Goal: Information Seeking & Learning: Learn about a topic

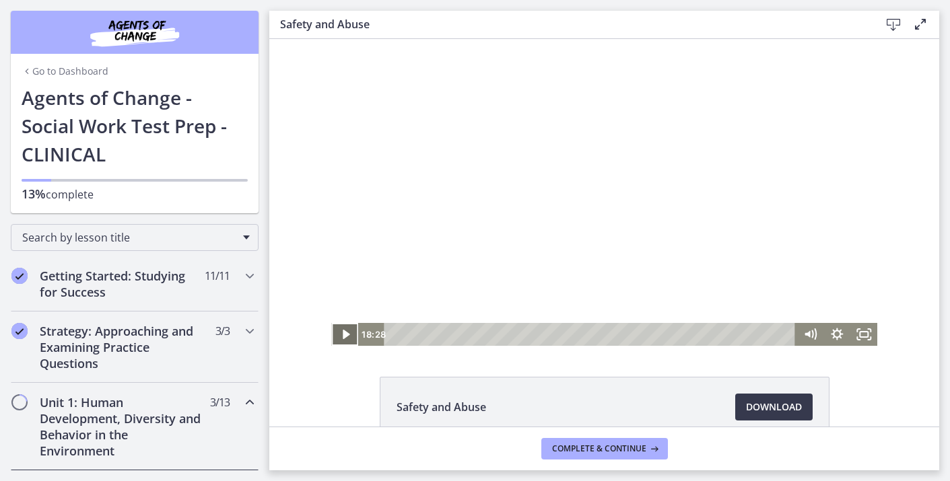
scroll to position [429, 0]
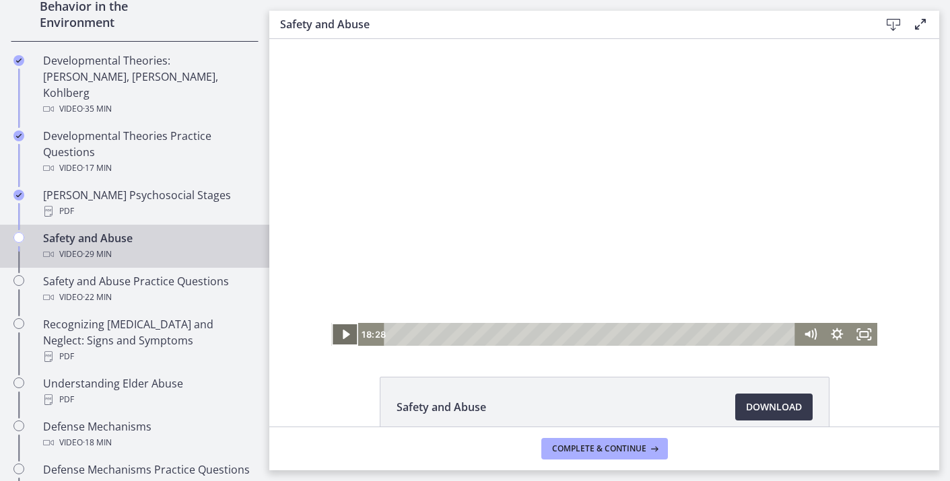
click at [335, 338] on icon "Play Video" at bounding box center [346, 334] width 27 height 23
click at [873, 337] on icon "Fullscreen" at bounding box center [863, 334] width 27 height 23
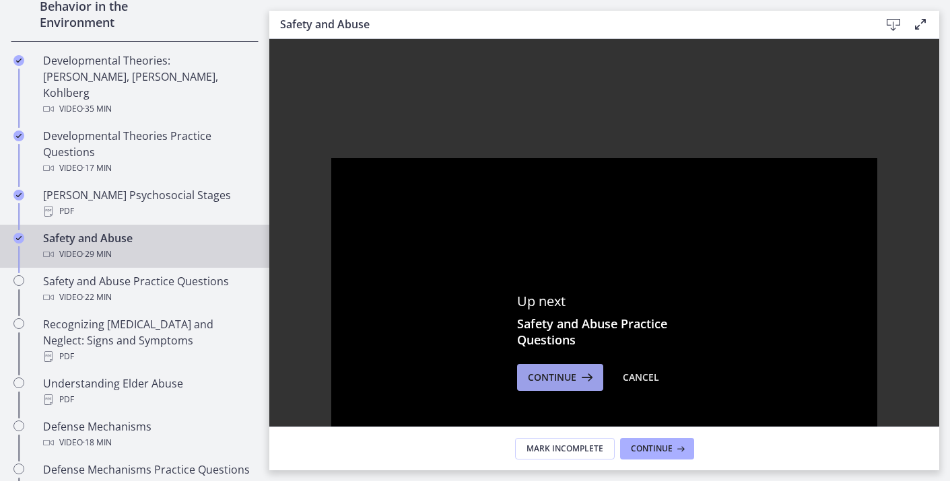
click at [567, 388] on button "Continue" at bounding box center [560, 377] width 86 height 27
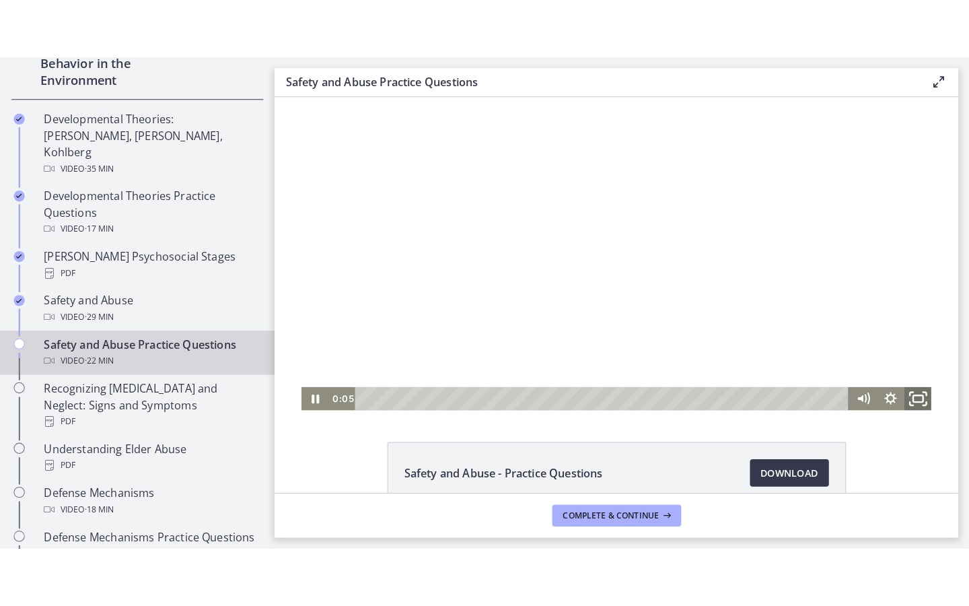
click at [905, 394] on rect "Fullscreen" at bounding box center [904, 392] width 9 height 7
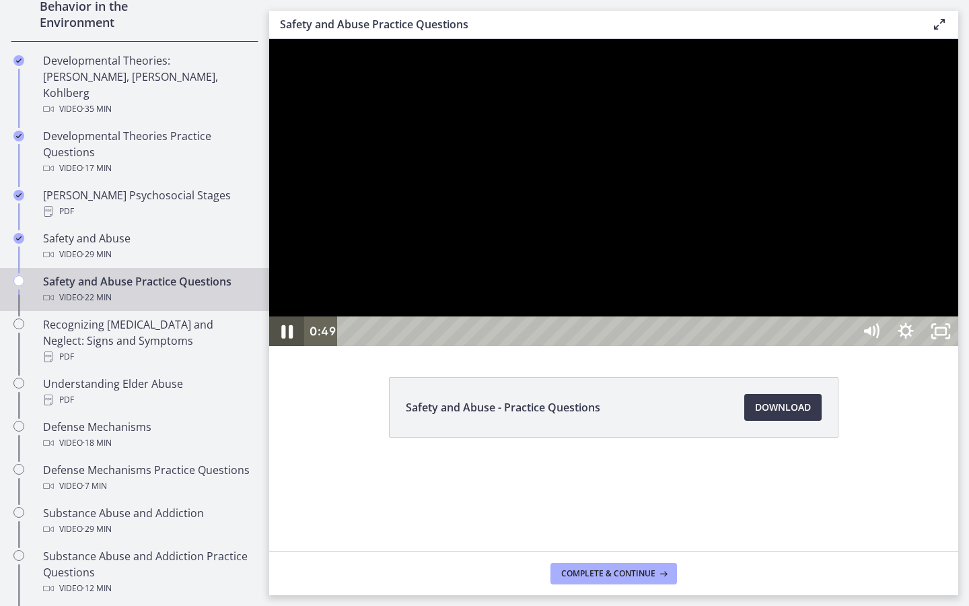
click at [287, 349] on icon "Pause" at bounding box center [287, 332] width 42 height 36
click at [288, 346] on icon "Play Video" at bounding box center [288, 331] width 35 height 30
click at [288, 349] on icon "Pause" at bounding box center [287, 332] width 42 height 36
click at [288, 349] on icon "Play Video" at bounding box center [288, 332] width 42 height 36
click at [288, 339] on icon "Pause" at bounding box center [286, 331] width 11 height 13
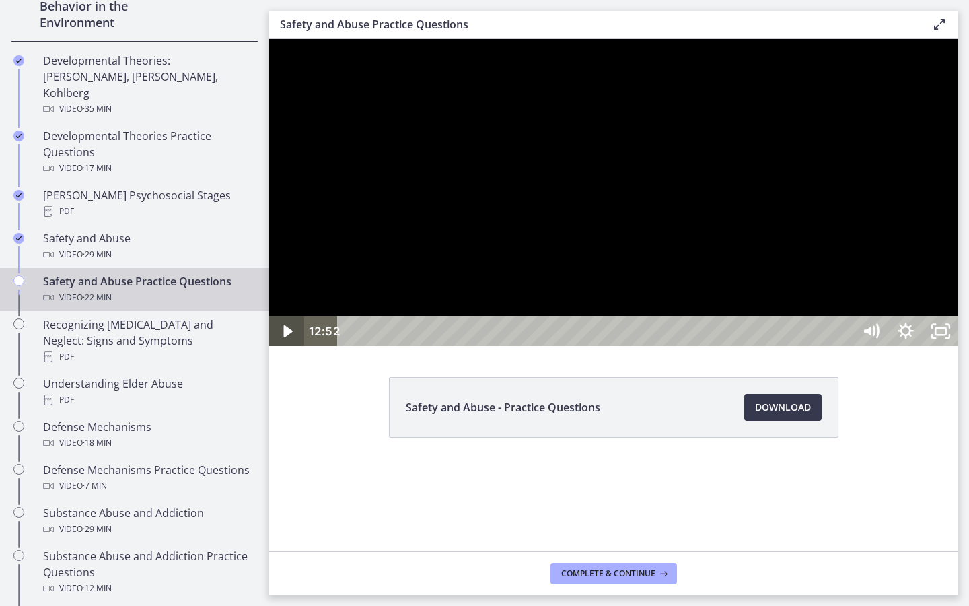
click at [288, 346] on icon "Play Video" at bounding box center [288, 331] width 35 height 30
click at [288, 346] on icon "Pause" at bounding box center [286, 331] width 35 height 30
click at [288, 349] on icon "Play Video" at bounding box center [288, 332] width 42 height 36
click at [288, 349] on icon "Pause" at bounding box center [287, 332] width 42 height 36
click at [288, 346] on icon "Play Video" at bounding box center [288, 331] width 35 height 30
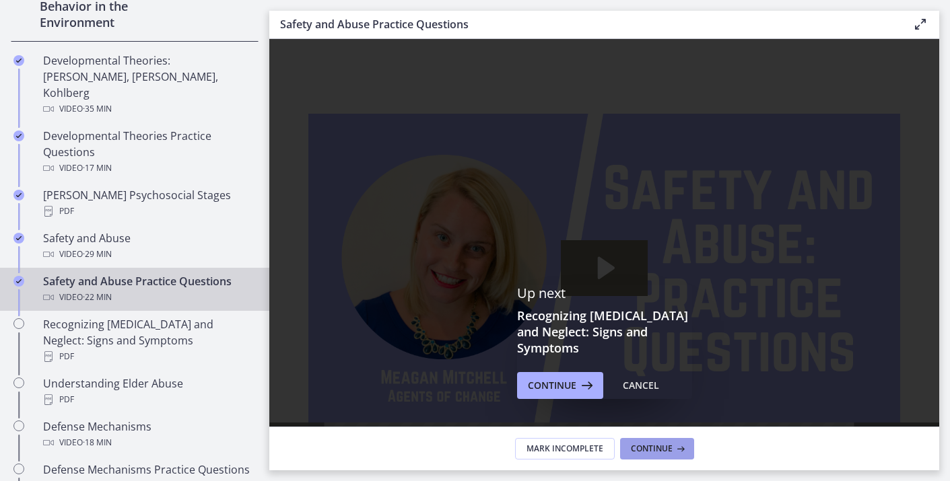
click at [667, 441] on button "Continue" at bounding box center [657, 449] width 74 height 22
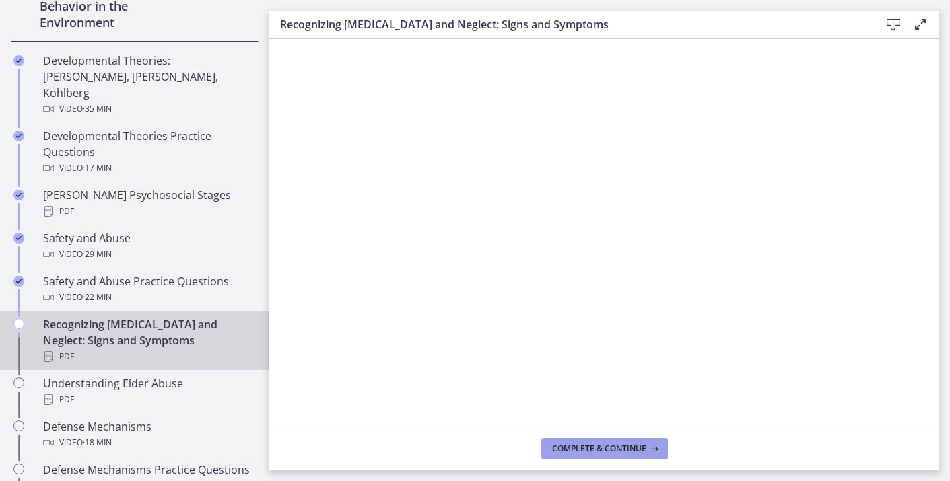
click at [613, 439] on button "Complete & continue" at bounding box center [604, 449] width 127 height 22
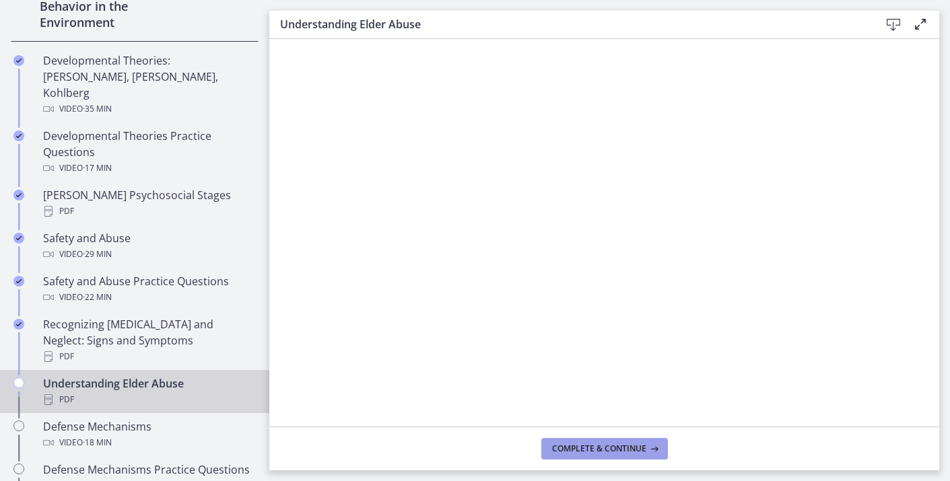
click at [588, 440] on button "Complete & continue" at bounding box center [604, 449] width 127 height 22
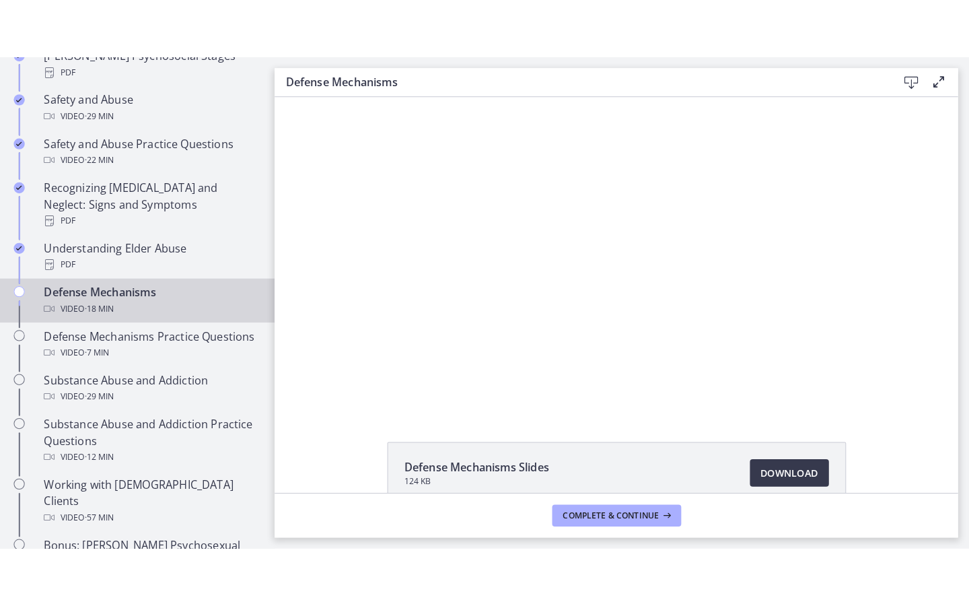
scroll to position [623, 0]
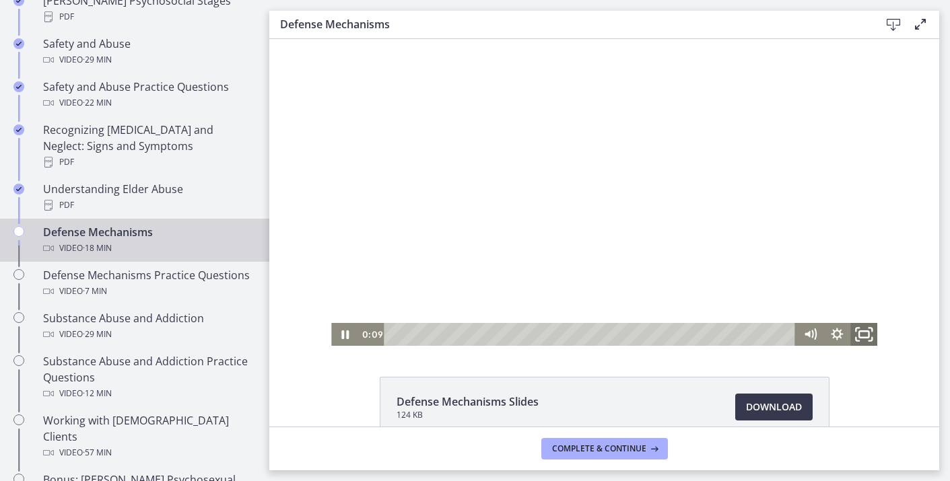
click at [864, 328] on icon "Fullscreen" at bounding box center [864, 335] width 32 height 28
click at [862, 333] on icon "Fullscreen" at bounding box center [864, 335] width 32 height 28
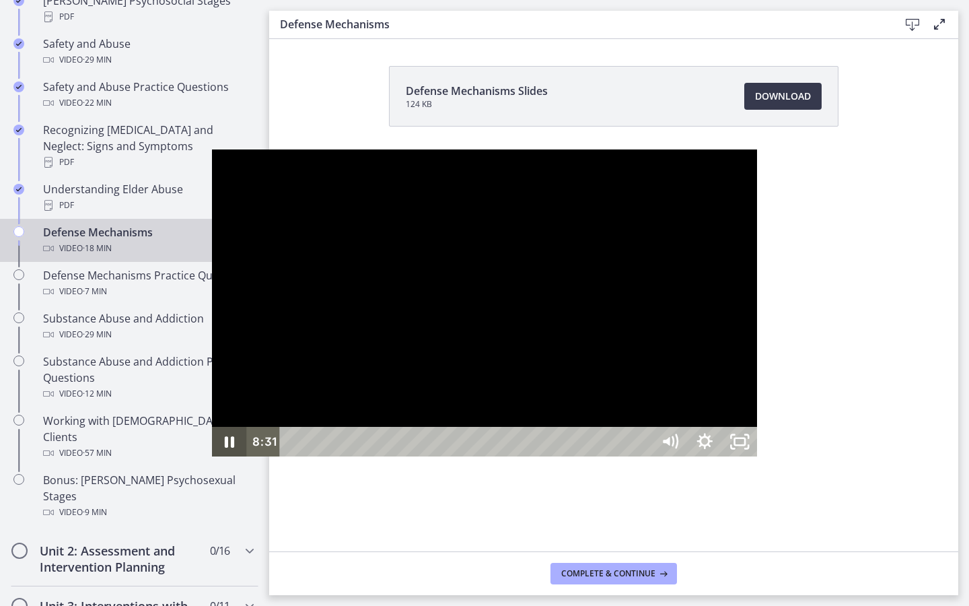
click at [212, 456] on icon "Pause" at bounding box center [229, 442] width 35 height 30
click at [213, 456] on icon "Play Video" at bounding box center [230, 442] width 35 height 30
click at [225, 448] on icon "Pause" at bounding box center [229, 441] width 9 height 11
click at [226, 448] on icon "Play Video" at bounding box center [230, 442] width 9 height 12
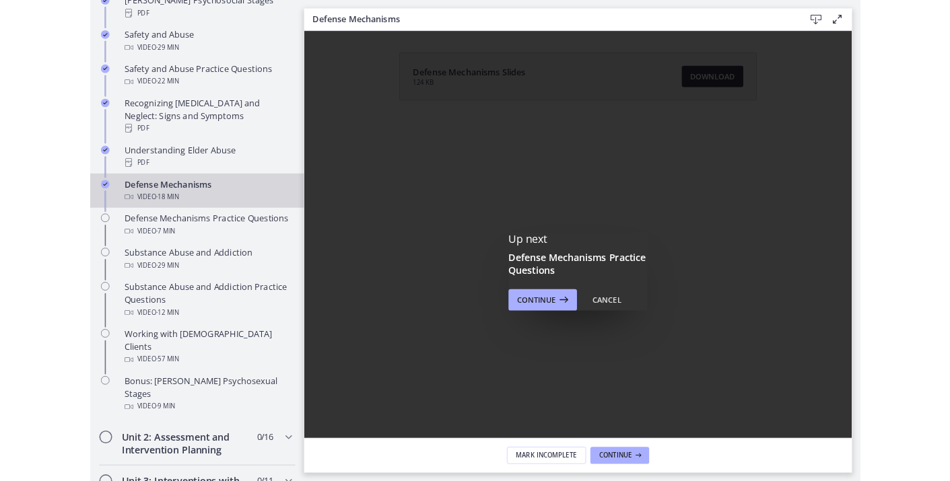
scroll to position [0, 0]
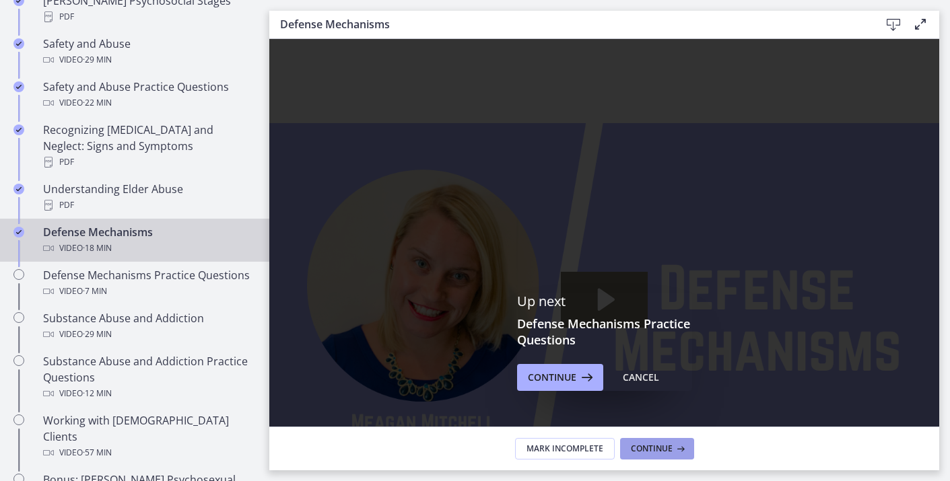
click at [660, 452] on span "Continue" at bounding box center [652, 449] width 42 height 11
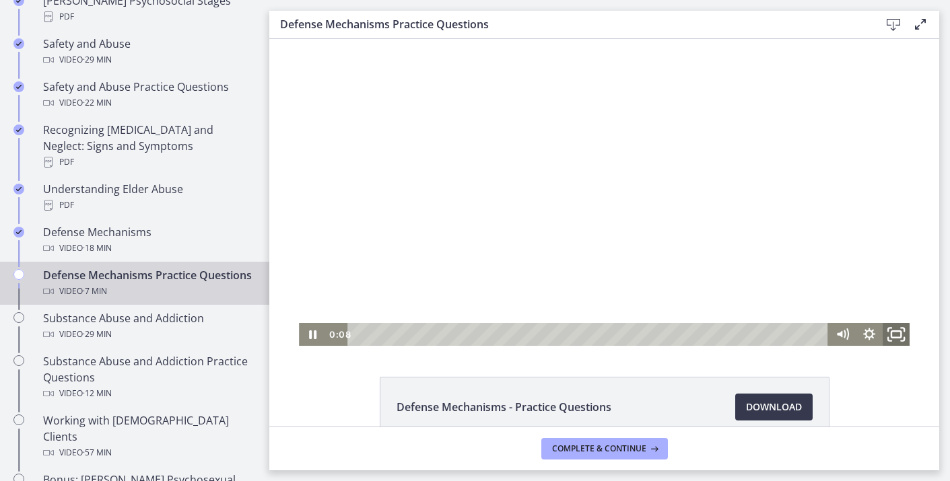
click at [898, 334] on icon "Fullscreen" at bounding box center [896, 335] width 32 height 28
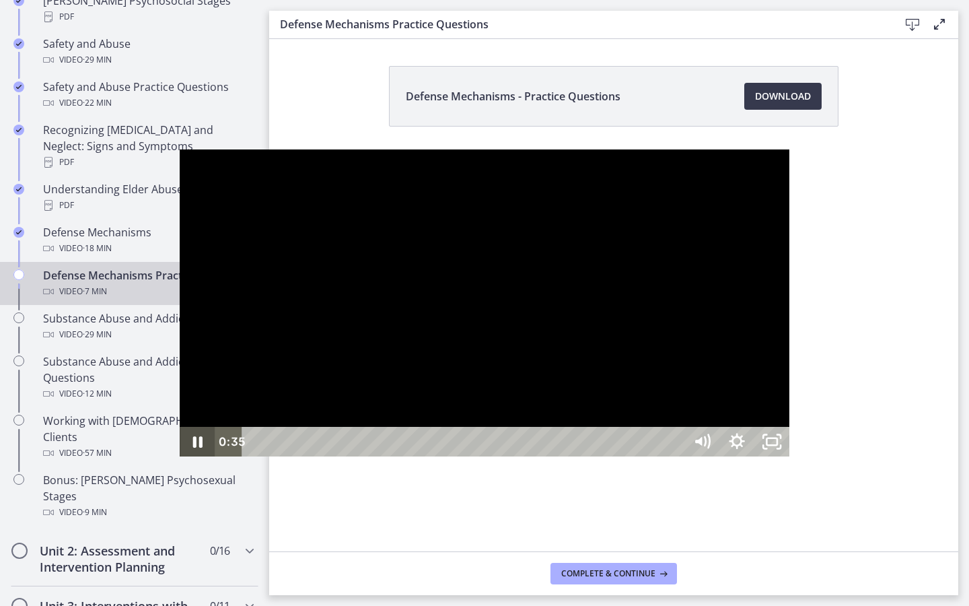
click at [180, 456] on icon "Pause" at bounding box center [197, 442] width 35 height 30
click at [181, 456] on icon "Play Video" at bounding box center [198, 442] width 35 height 30
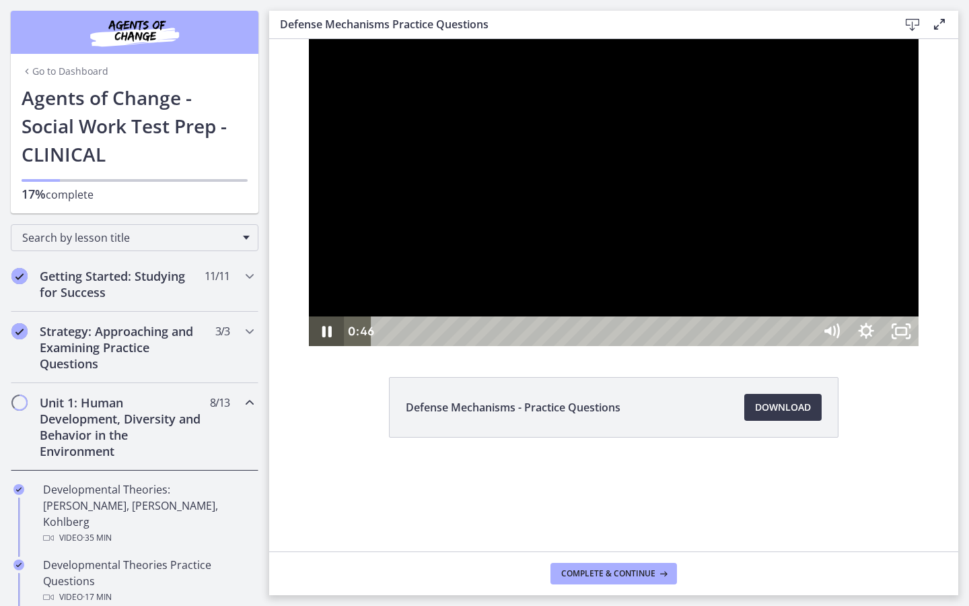
scroll to position [623, 0]
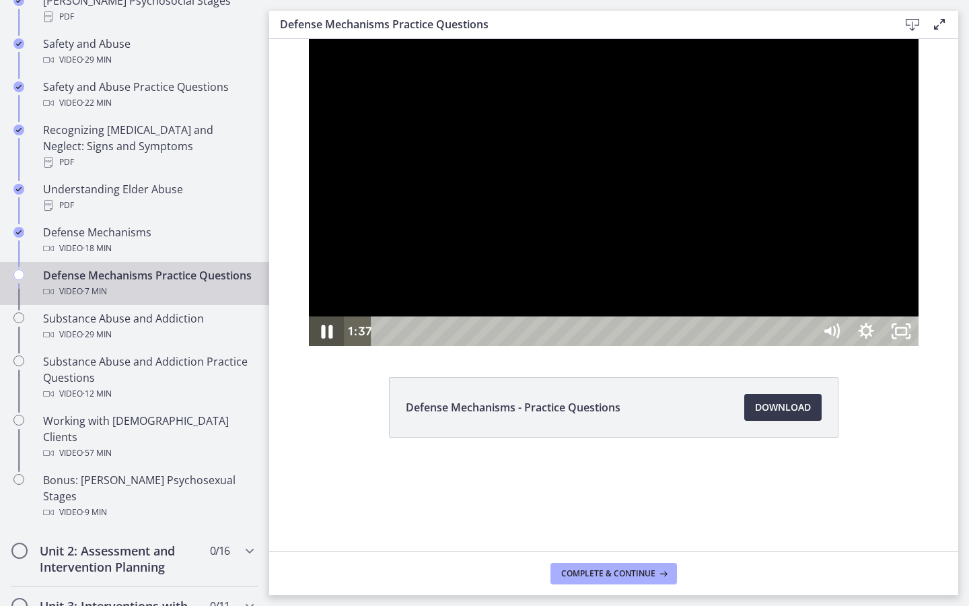
click at [306, 349] on icon "Pause" at bounding box center [327, 332] width 42 height 36
click at [307, 349] on icon "Play Video" at bounding box center [328, 332] width 42 height 36
click at [309, 346] on icon "Pause" at bounding box center [326, 331] width 35 height 30
click at [310, 346] on icon "Play Video" at bounding box center [327, 331] width 35 height 30
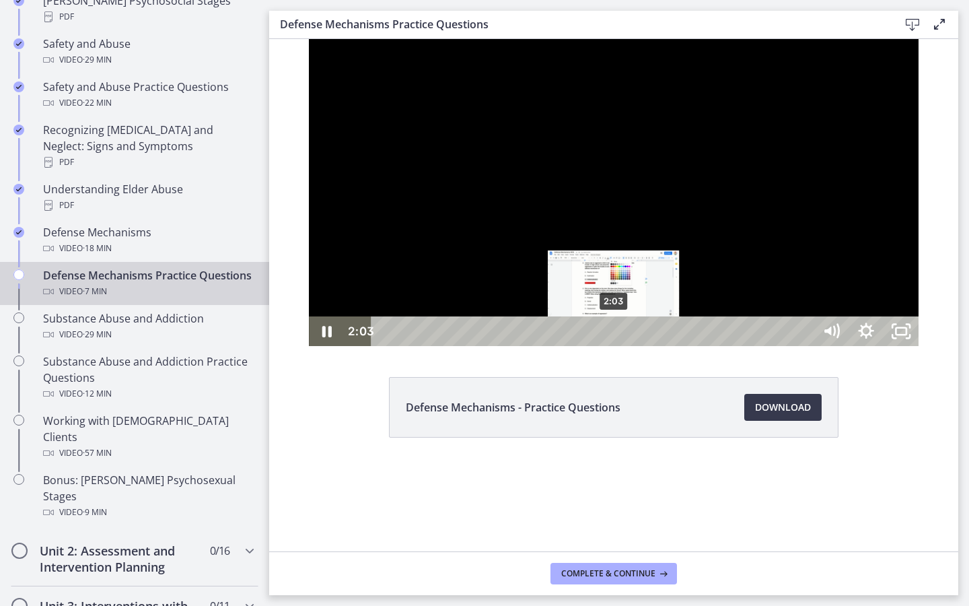
click at [575, 346] on div "2:03" at bounding box center [594, 331] width 421 height 30
click at [567, 346] on div "1:58" at bounding box center [594, 331] width 421 height 30
click at [581, 346] on div "2:06" at bounding box center [594, 331] width 421 height 30
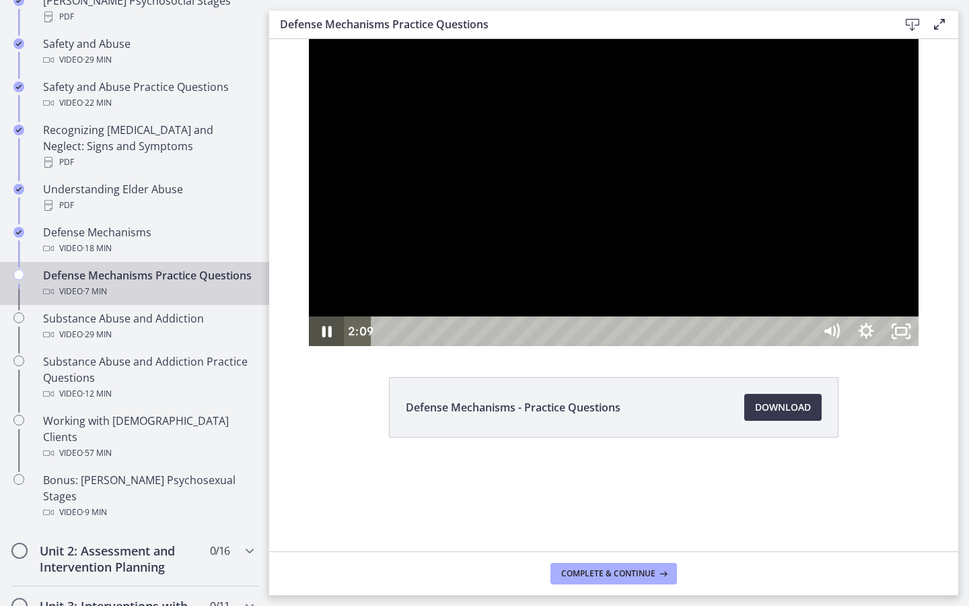
click at [322, 337] on icon "Pause" at bounding box center [326, 331] width 9 height 11
click at [307, 349] on icon "Play Video" at bounding box center [328, 332] width 42 height 36
click at [321, 339] on icon "Pause" at bounding box center [326, 331] width 11 height 13
click at [307, 349] on icon "Play Video" at bounding box center [328, 332] width 42 height 36
click at [321, 339] on icon "Pause" at bounding box center [326, 331] width 11 height 13
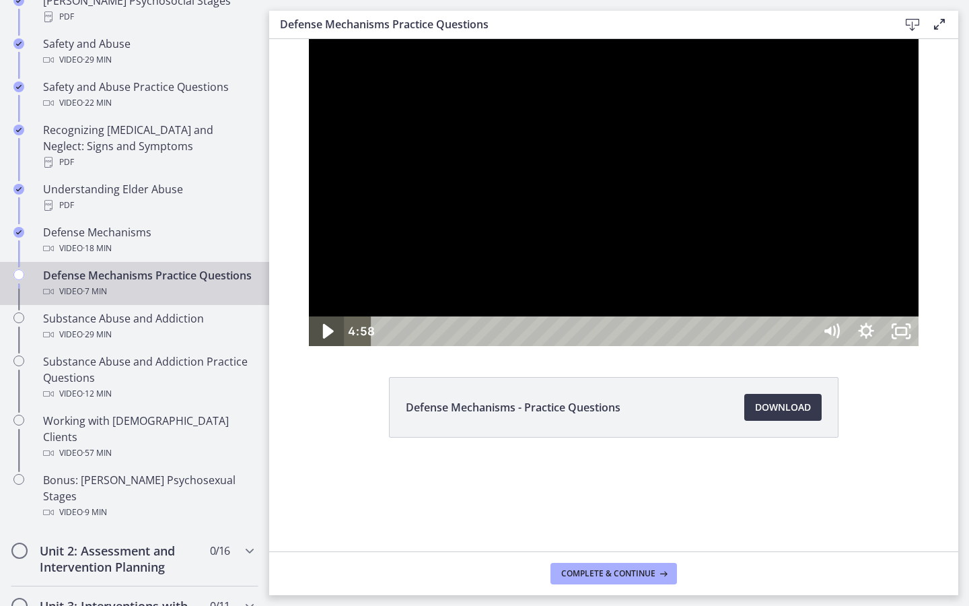
click at [307, 349] on icon "Play Video" at bounding box center [328, 332] width 42 height 36
click at [805, 346] on div "5:49" at bounding box center [594, 331] width 421 height 30
click at [805, 346] on div "5:43" at bounding box center [594, 331] width 421 height 30
click at [306, 349] on icon "Pause" at bounding box center [327, 332] width 42 height 36
click at [307, 349] on icon "Play Video" at bounding box center [328, 332] width 42 height 36
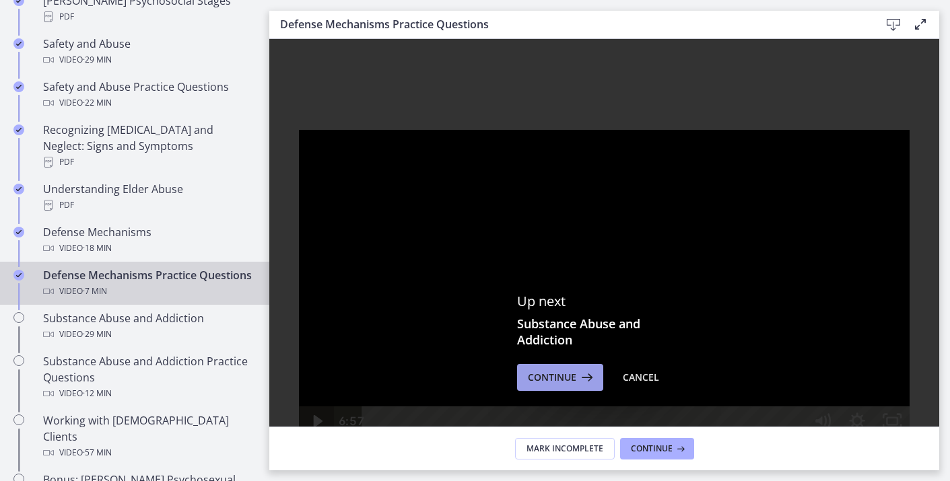
click at [559, 370] on span "Continue" at bounding box center [552, 378] width 48 height 16
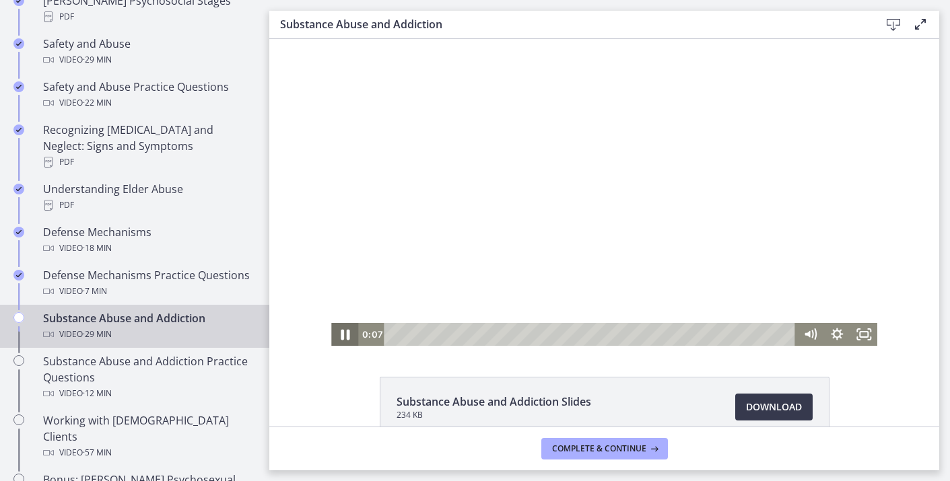
click at [350, 335] on icon "Pause" at bounding box center [345, 335] width 32 height 28
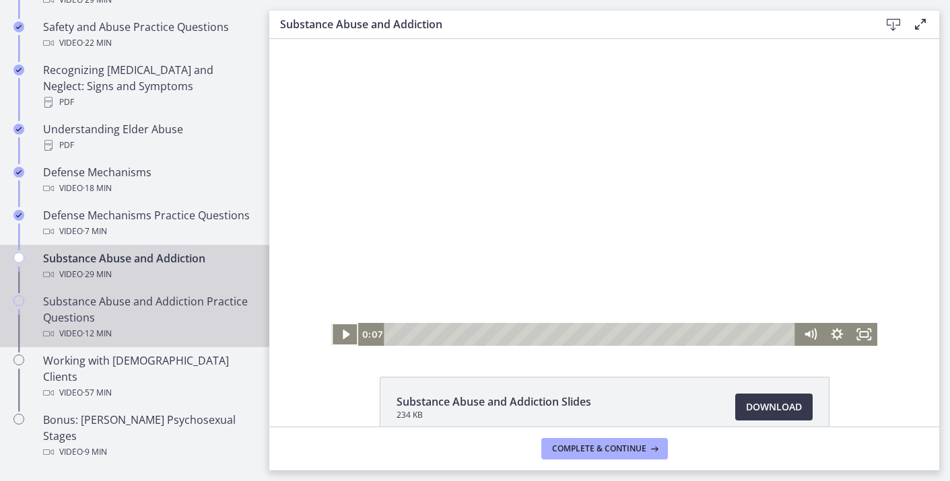
scroll to position [678, 0]
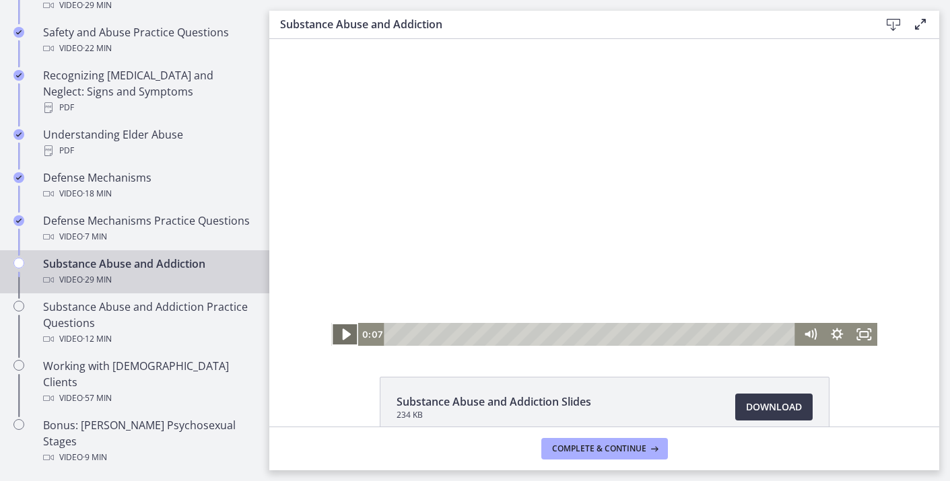
click at [343, 331] on icon "Play Video" at bounding box center [346, 334] width 8 height 11
click at [870, 333] on icon "Fullscreen" at bounding box center [864, 335] width 32 height 28
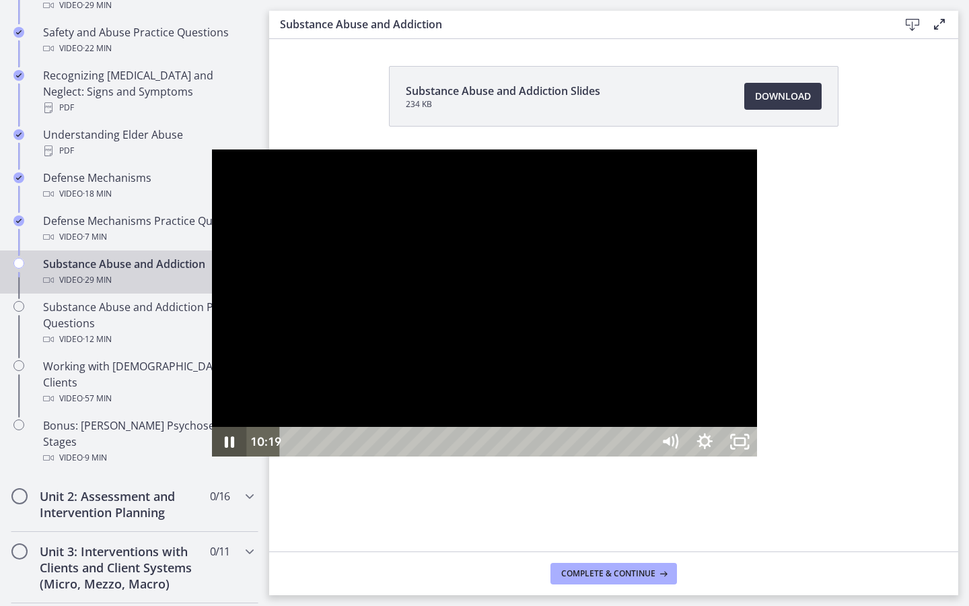
click at [212, 456] on icon "Pause" at bounding box center [229, 442] width 35 height 30
